Goal: Use online tool/utility: Use online tool/utility

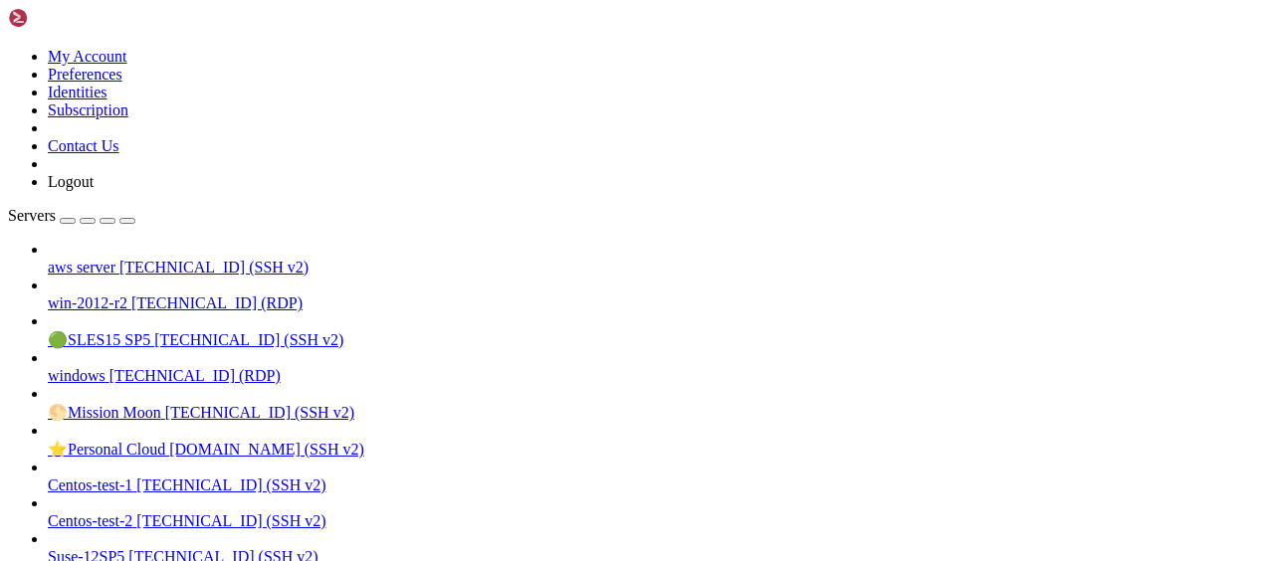
scroll to position [9, 2]
drag, startPoint x: 277, startPoint y: 1574, endPoint x: 720, endPoint y: 1576, distance: 443.8
drag, startPoint x: 90, startPoint y: 1729, endPoint x: 147, endPoint y: 1727, distance: 57.7
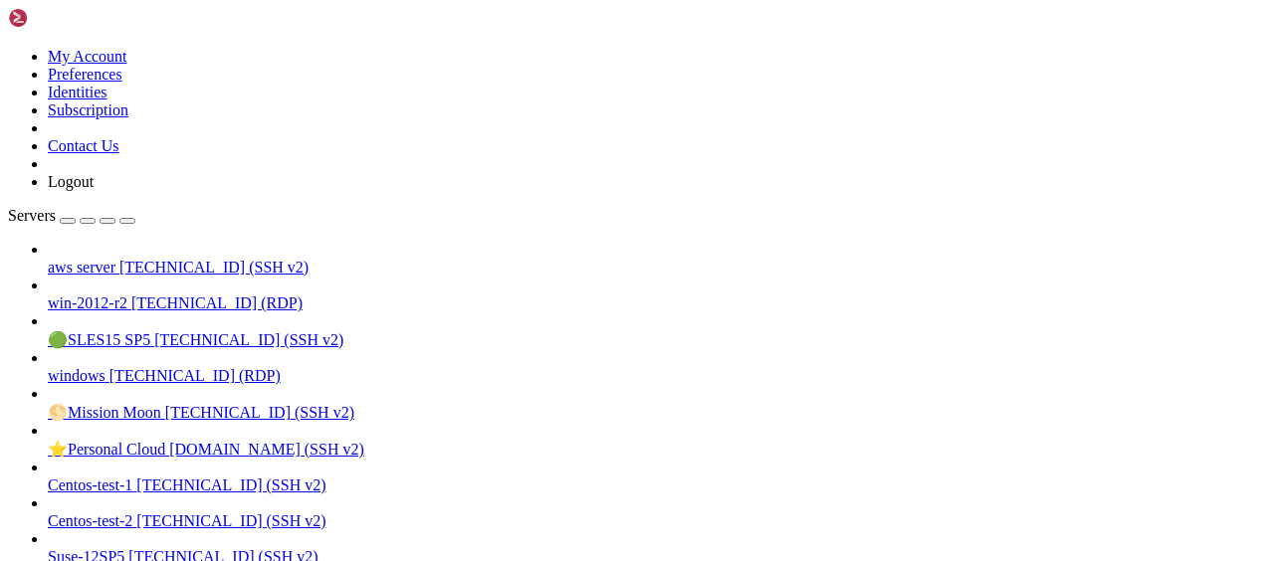
drag, startPoint x: 157, startPoint y: 1662, endPoint x: 215, endPoint y: 1662, distance: 57.7
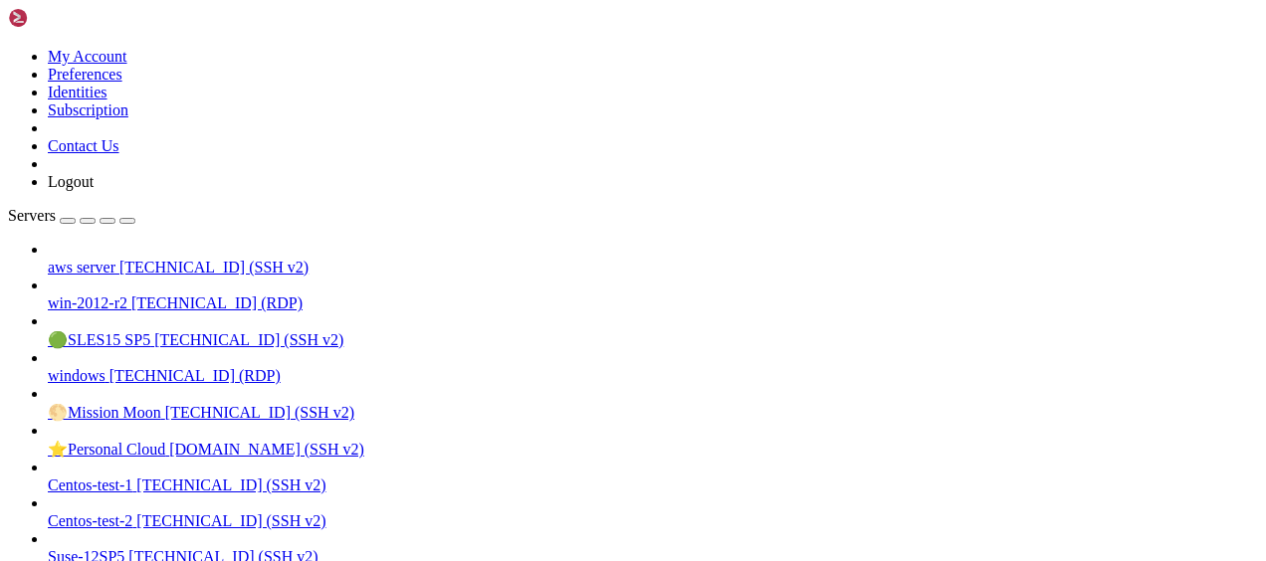
drag, startPoint x: 19, startPoint y: 1575, endPoint x: 494, endPoint y: 1620, distance: 476.7
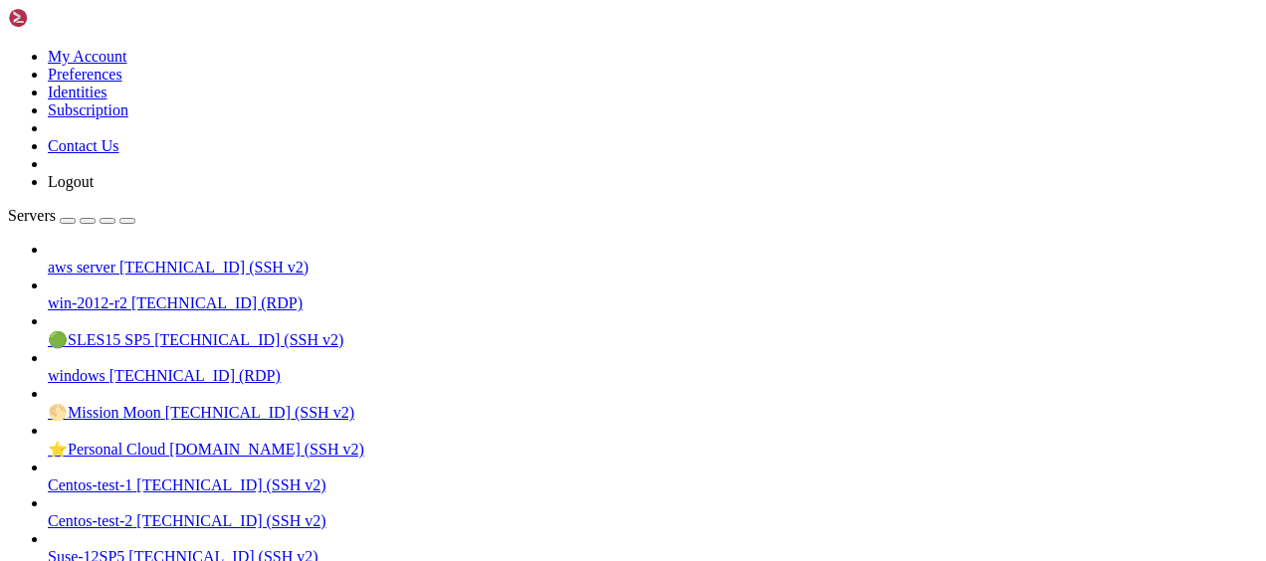
drag, startPoint x: 18, startPoint y: 1642, endPoint x: 705, endPoint y: 1687, distance: 689.1
drag, startPoint x: 18, startPoint y: 1695, endPoint x: 668, endPoint y: 1717, distance: 650.1
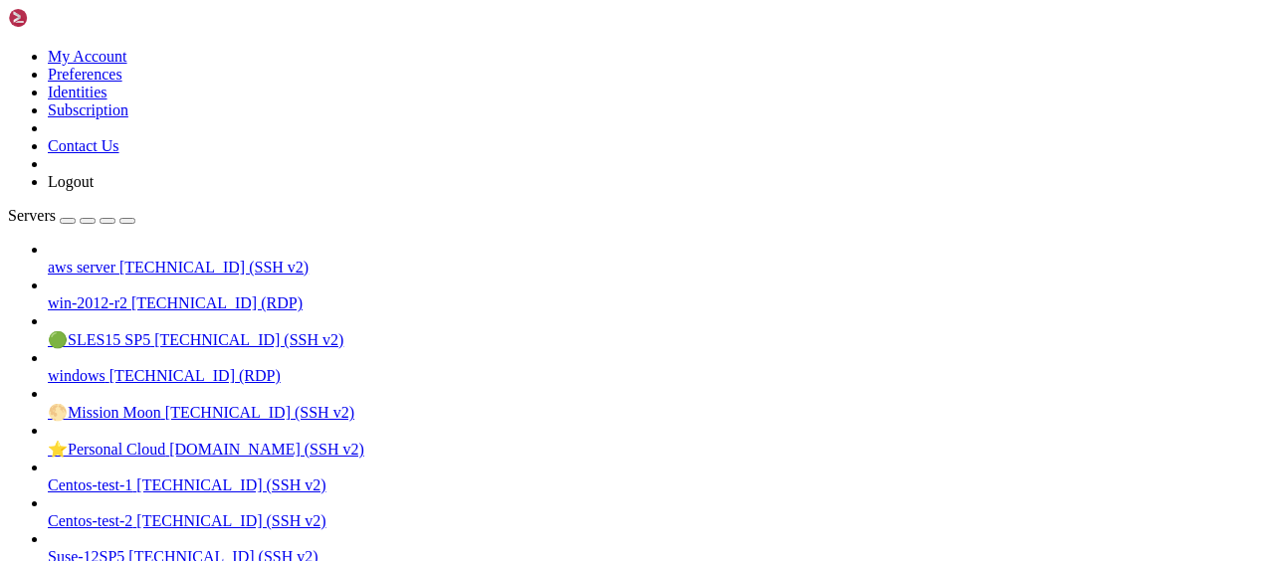
scroll to position [5108, 0]
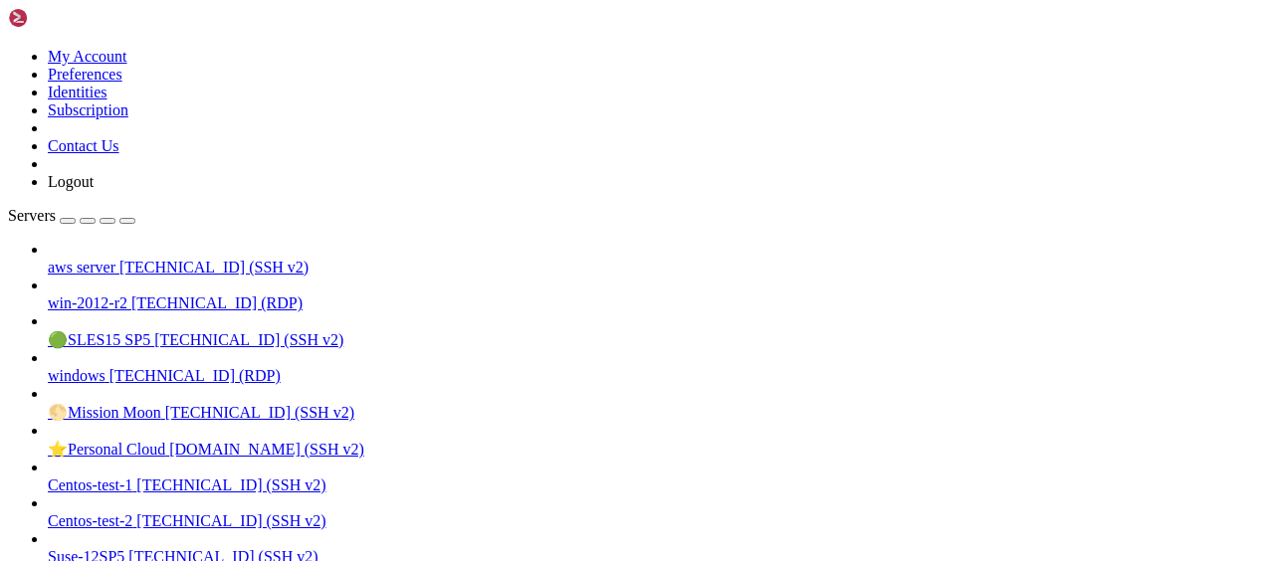
click at [119, 259] on span "[TECHNICAL_ID] (SSH v2)" at bounding box center [213, 267] width 189 height 17
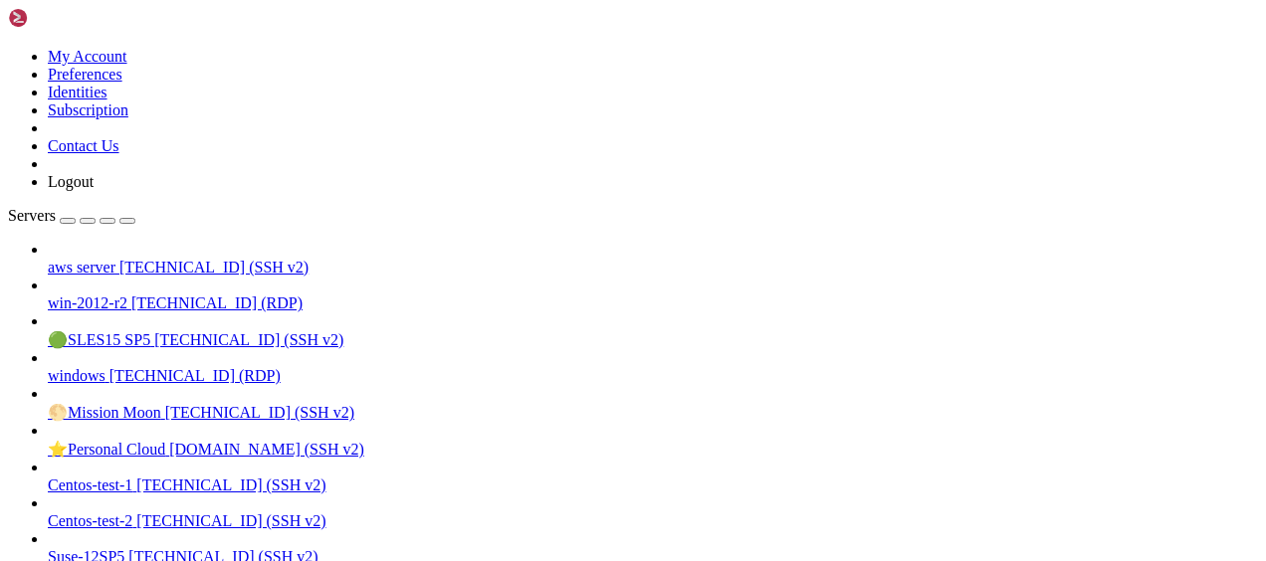
click at [127, 295] on span "win-2012-r2" at bounding box center [88, 303] width 80 height 17
click at [140, 259] on span "[TECHNICAL_ID] (SSH v2)" at bounding box center [213, 267] width 189 height 17
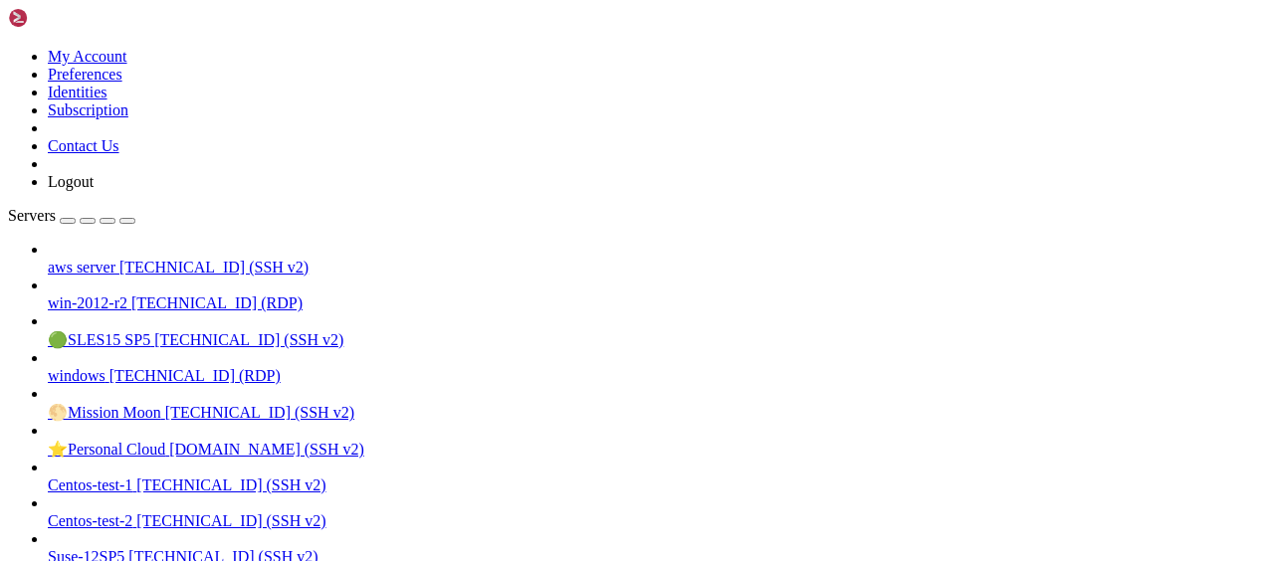
click at [115, 259] on span "aws server" at bounding box center [82, 267] width 68 height 17
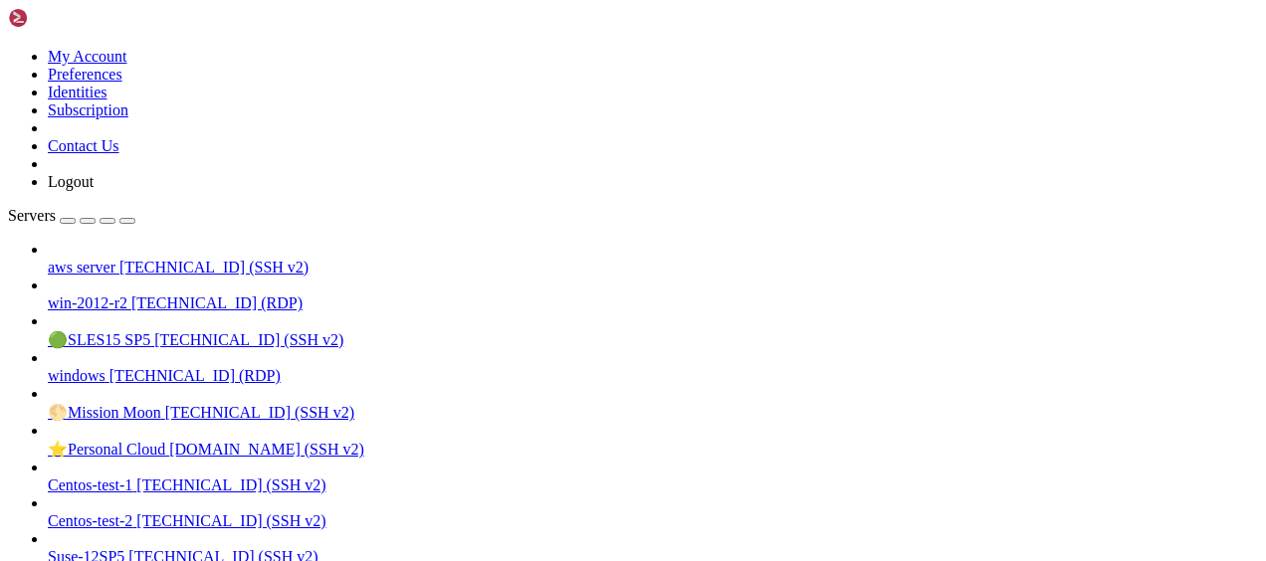
click at [115, 259] on span "aws server" at bounding box center [82, 267] width 68 height 17
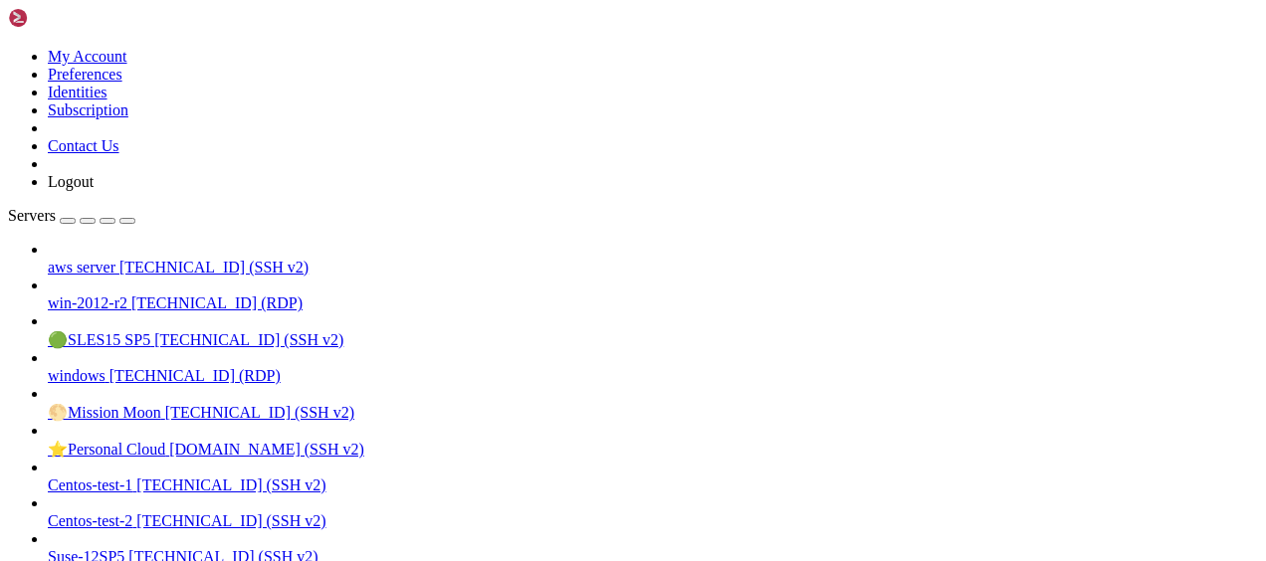
click at [115, 259] on span "aws server" at bounding box center [82, 267] width 68 height 17
drag, startPoint x: 16, startPoint y: 1546, endPoint x: 297, endPoint y: 1555, distance: 280.7
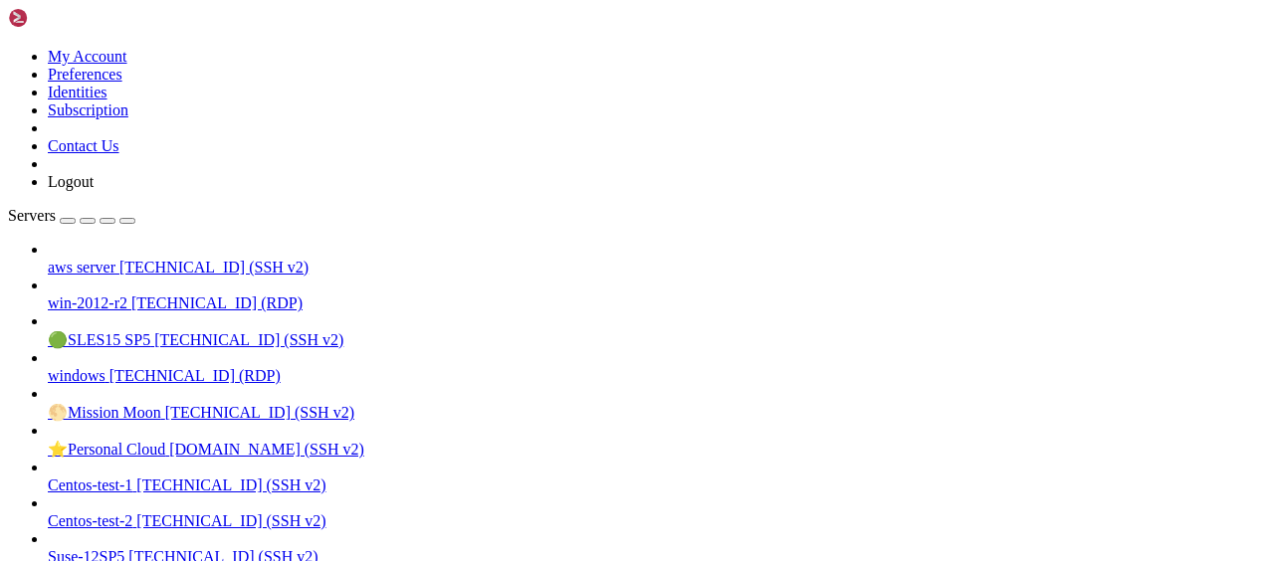
drag, startPoint x: 360, startPoint y: 1713, endPoint x: 524, endPoint y: 1722, distance: 164.4
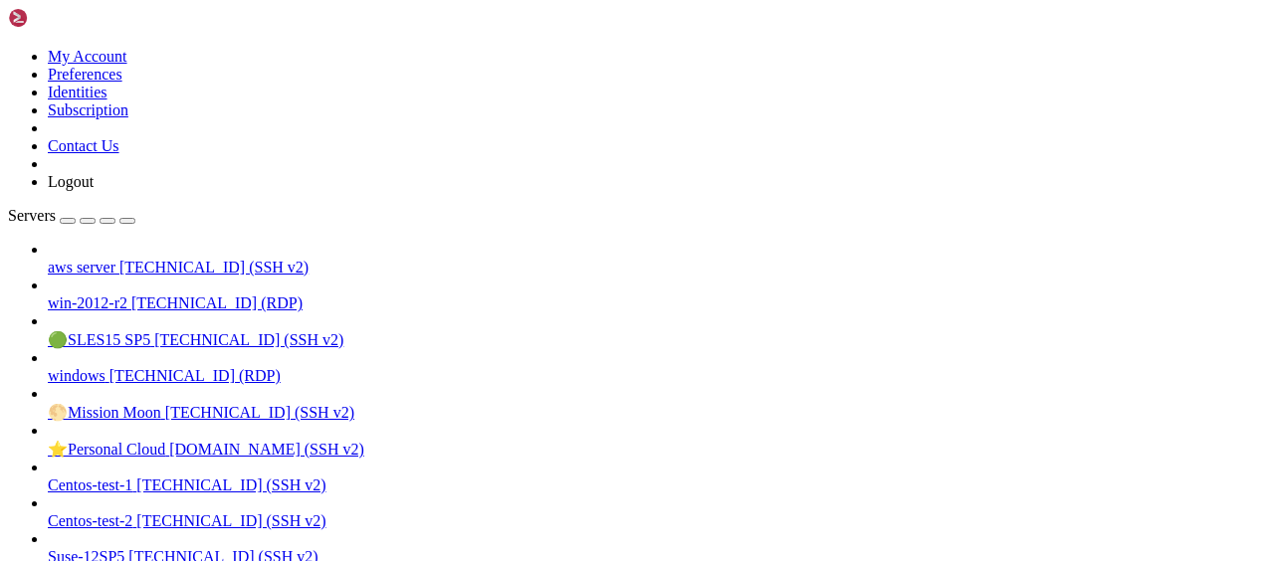
drag, startPoint x: 15, startPoint y: 1492, endPoint x: 588, endPoint y: 1513, distance: 573.5
drag, startPoint x: 588, startPoint y: 1513, endPoint x: 20, endPoint y: 1492, distance: 568.5
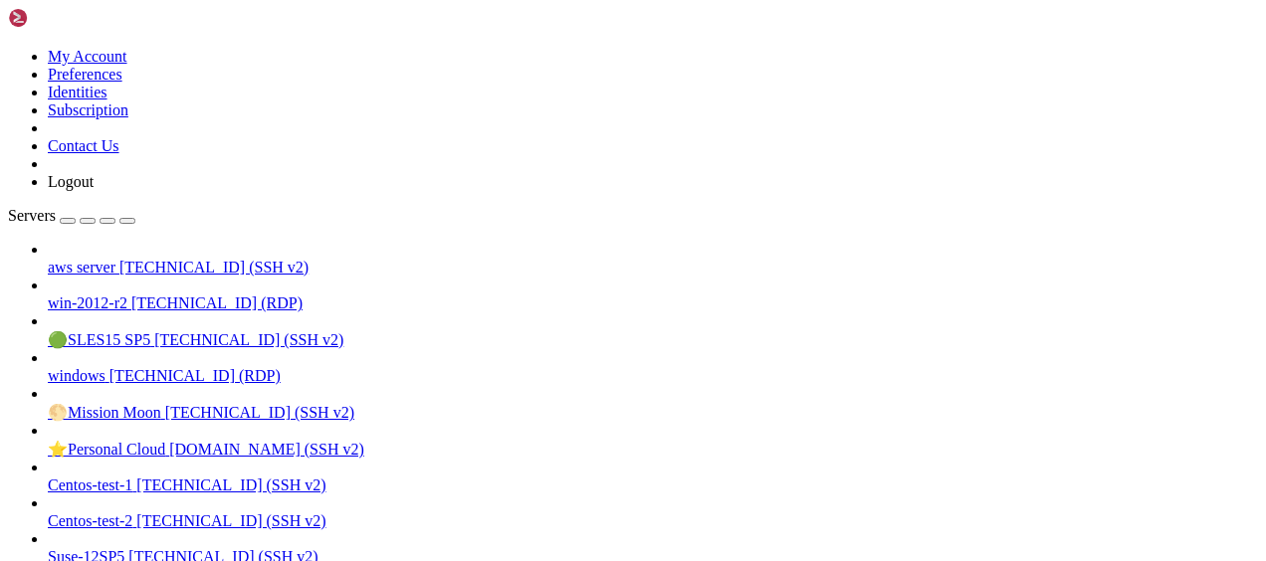
drag, startPoint x: 18, startPoint y: 1711, endPoint x: 410, endPoint y: 1731, distance: 392.5
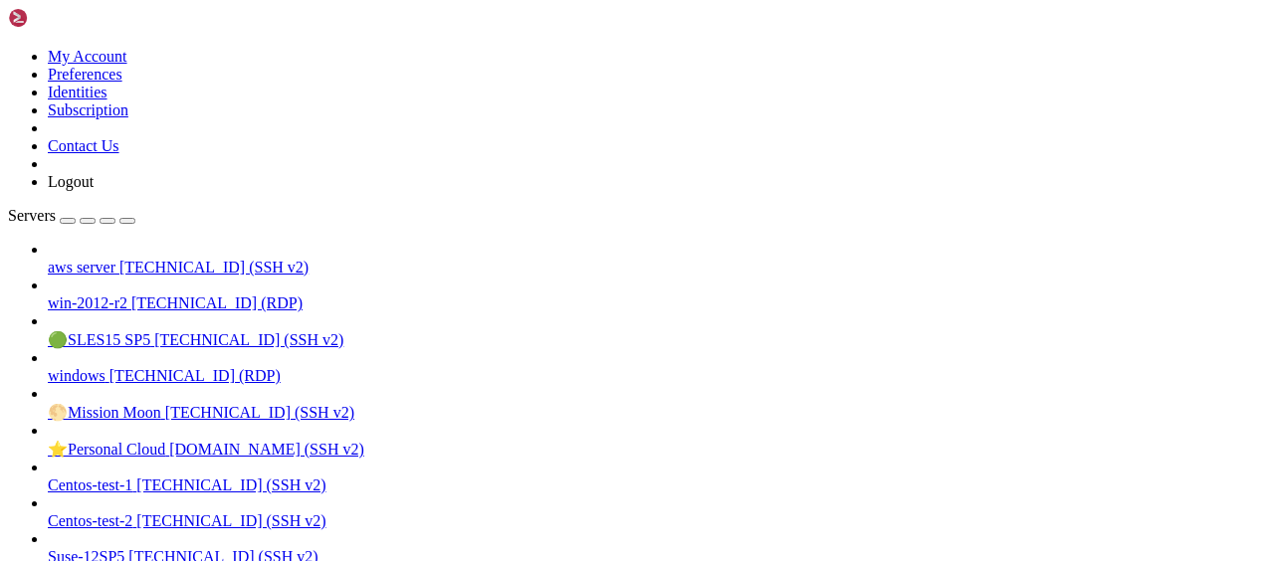
drag, startPoint x: 16, startPoint y: 1588, endPoint x: 384, endPoint y: 1753, distance: 403.5
drag, startPoint x: 15, startPoint y: 1594, endPoint x: 430, endPoint y: 1684, distance: 424.5
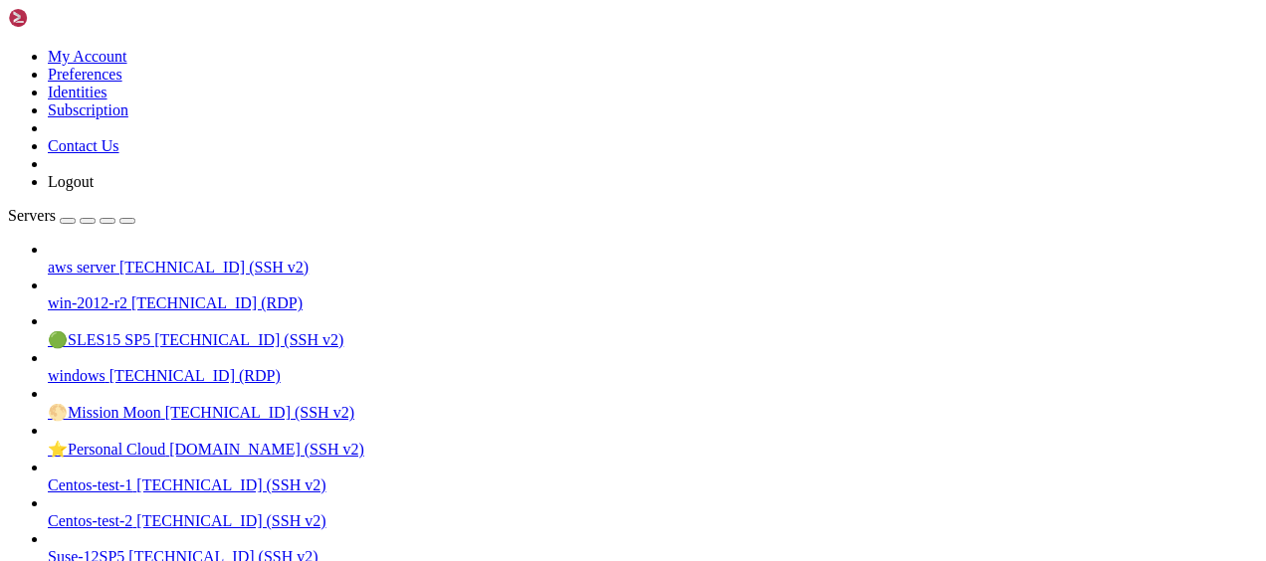
drag, startPoint x: 14, startPoint y: 1698, endPoint x: 162, endPoint y: 1725, distance: 150.7
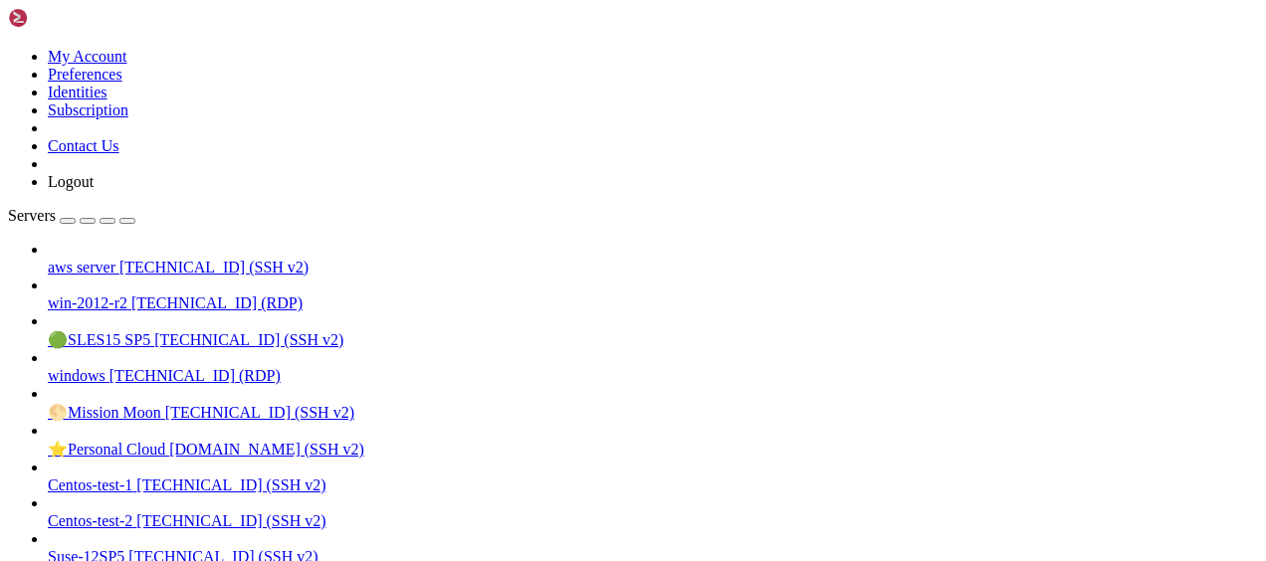
drag, startPoint x: 162, startPoint y: 1732, endPoint x: 18, endPoint y: 1701, distance: 147.5
